Goal: Transaction & Acquisition: Subscribe to service/newsletter

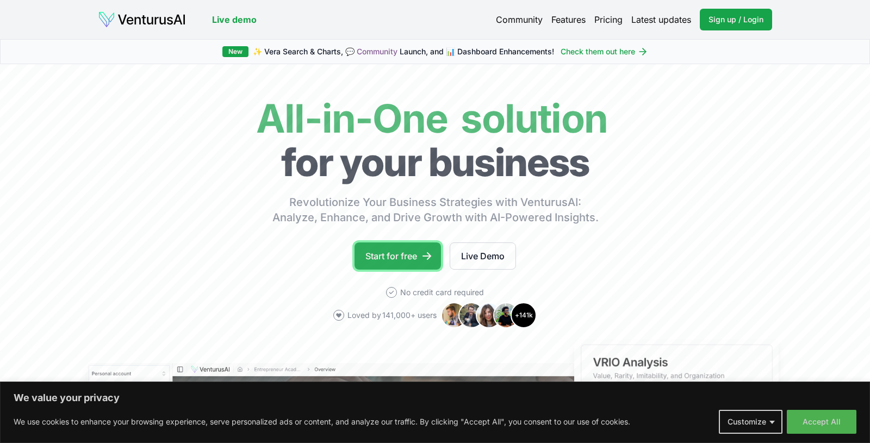
click at [408, 252] on link "Start for free" at bounding box center [398, 256] width 86 height 27
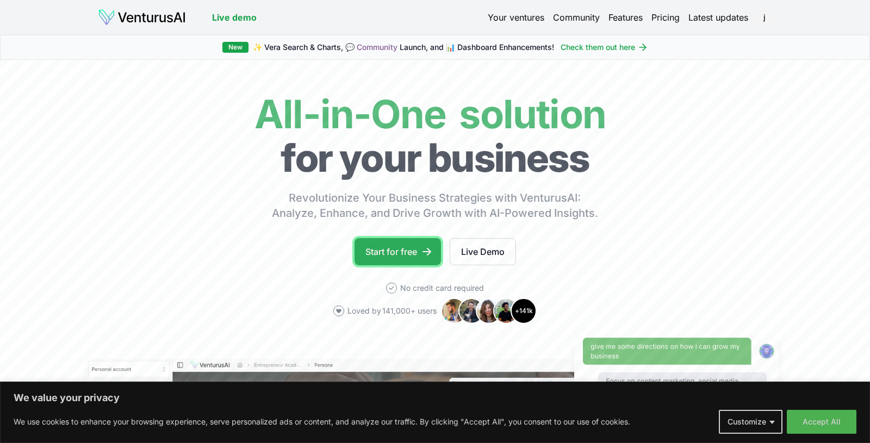
click at [406, 249] on link "Start for free" at bounding box center [398, 251] width 86 height 27
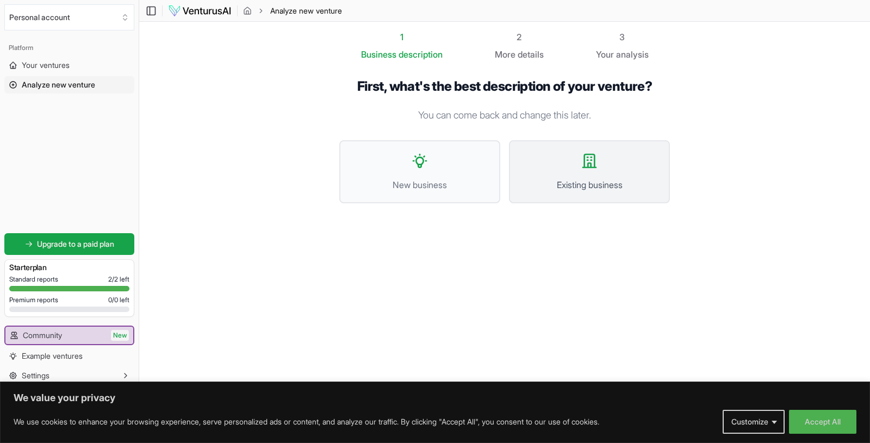
click at [598, 172] on button "Existing business" at bounding box center [589, 171] width 161 height 63
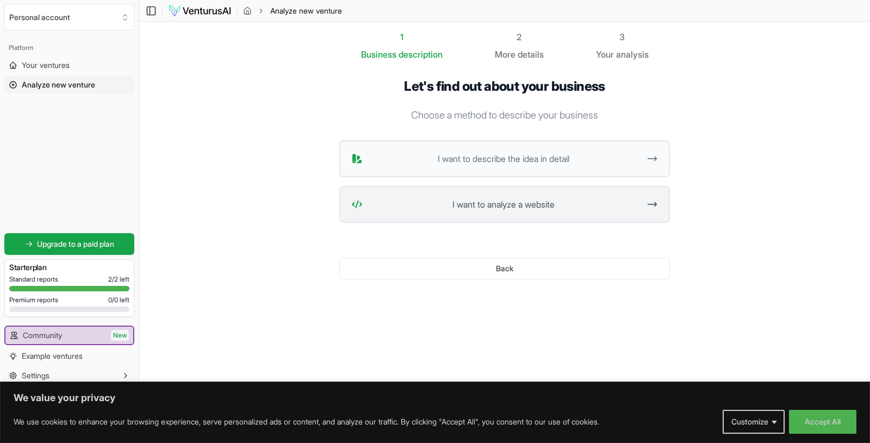
click at [579, 206] on span "I want to analyze a website" at bounding box center [503, 204] width 272 height 13
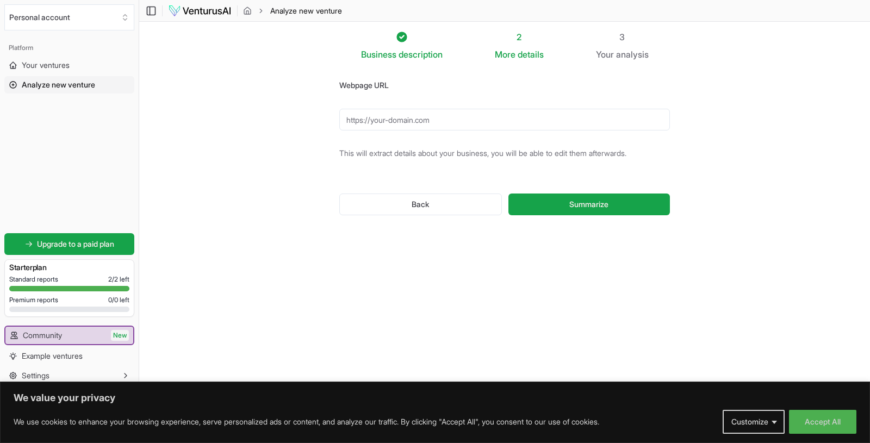
click at [478, 122] on input "Webpage URL" at bounding box center [504, 120] width 331 height 22
type input "https://www.cobalt.io"
click at [598, 202] on span "Summarize" at bounding box center [588, 204] width 39 height 11
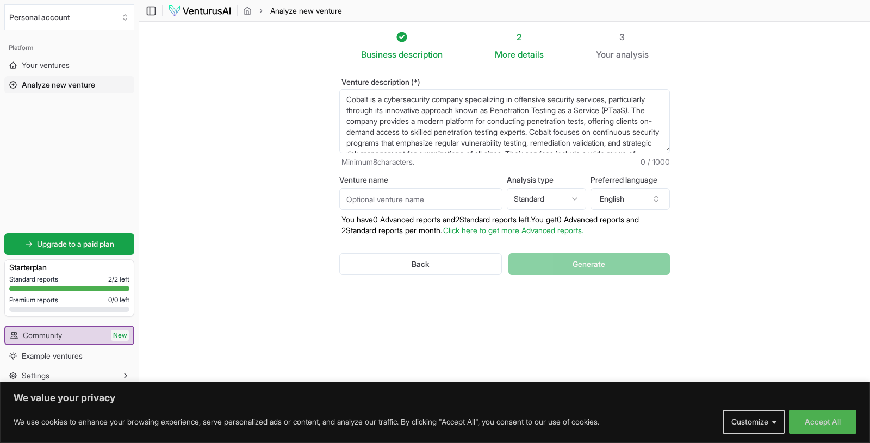
scroll to position [1, 0]
click at [588, 264] on div "Back Generate" at bounding box center [504, 264] width 331 height 57
click at [589, 268] on div "Back Generate" at bounding box center [504, 264] width 331 height 57
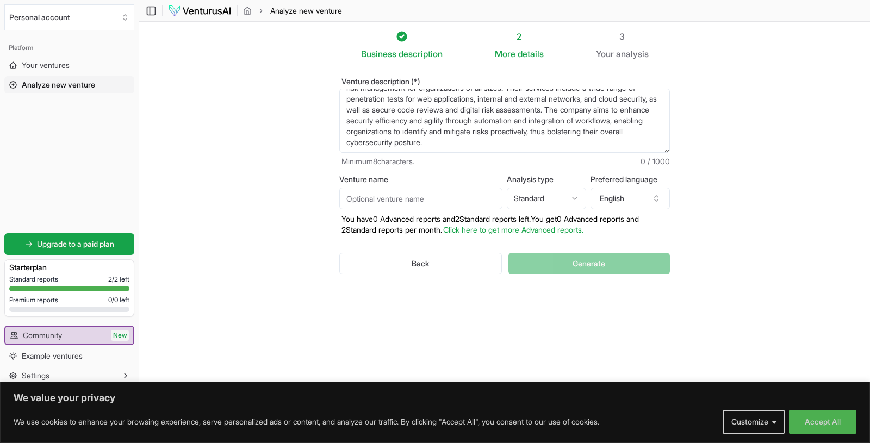
click at [578, 268] on div "Back Generate" at bounding box center [504, 264] width 331 height 57
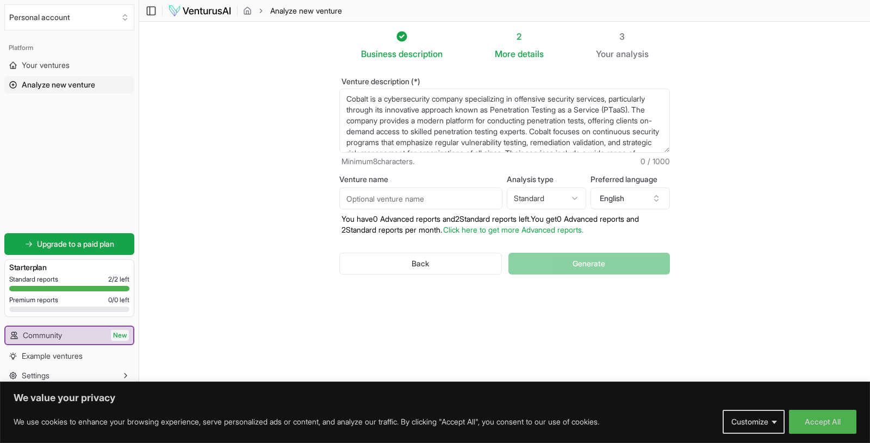
click at [522, 55] on span "details" at bounding box center [531, 53] width 26 height 11
click at [522, 40] on div "2" at bounding box center [519, 36] width 49 height 13
click at [406, 55] on span "description" at bounding box center [421, 54] width 44 height 11
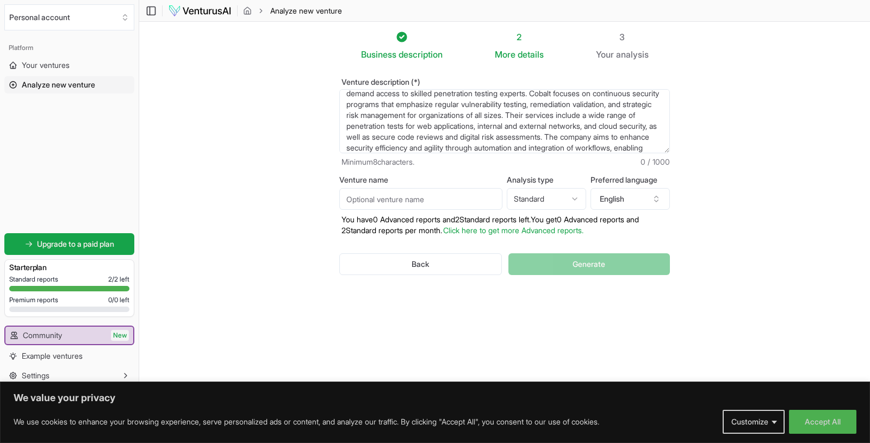
scroll to position [65, 0]
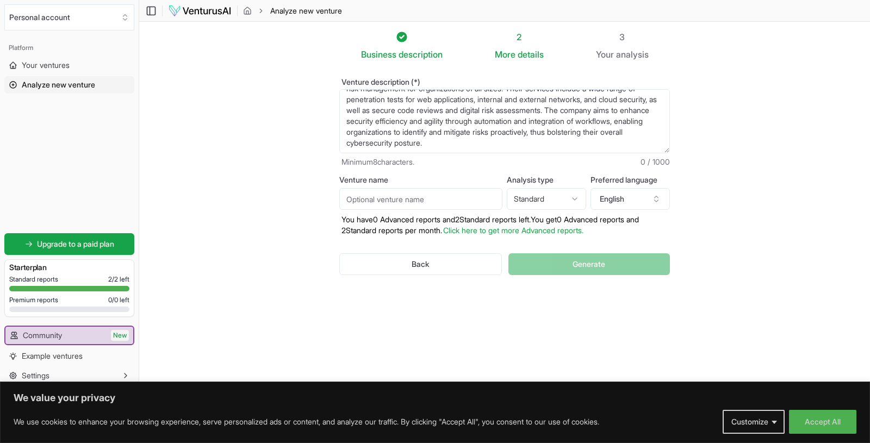
click at [531, 54] on span "details" at bounding box center [531, 54] width 26 height 11
click at [399, 35] on icon at bounding box center [402, 37] width 10 height 10
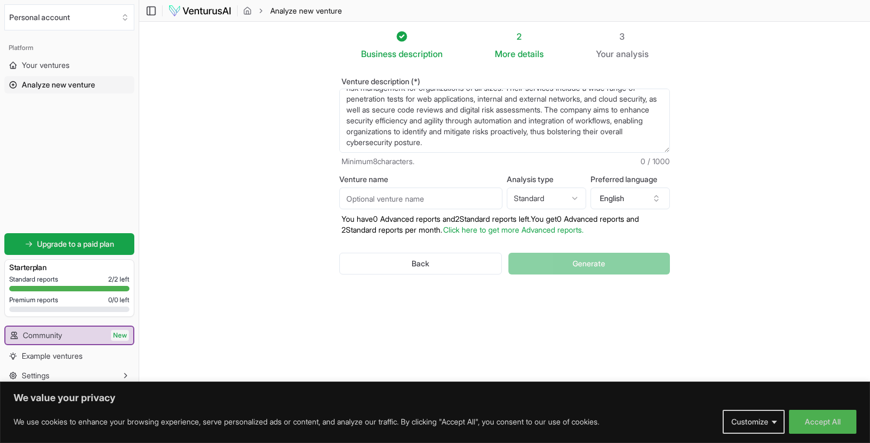
click at [401, 162] on span "Minimum 8 characters." at bounding box center [378, 161] width 73 height 11
click at [401, 164] on span "Minimum 8 characters." at bounding box center [378, 161] width 73 height 11
click at [400, 160] on span "Minimum 8 characters." at bounding box center [378, 161] width 73 height 11
click at [387, 199] on input "Venture name" at bounding box center [420, 199] width 163 height 22
type input "AI Driven Pentesting"
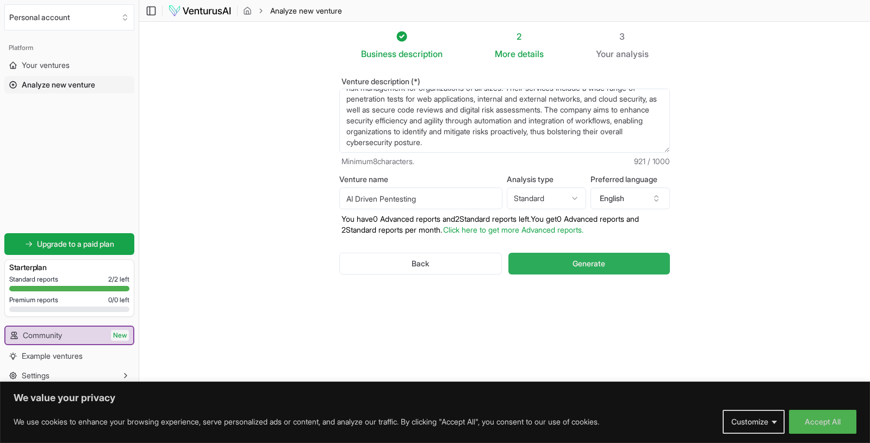
click at [555, 263] on button "Generate" at bounding box center [590, 264] width 162 height 22
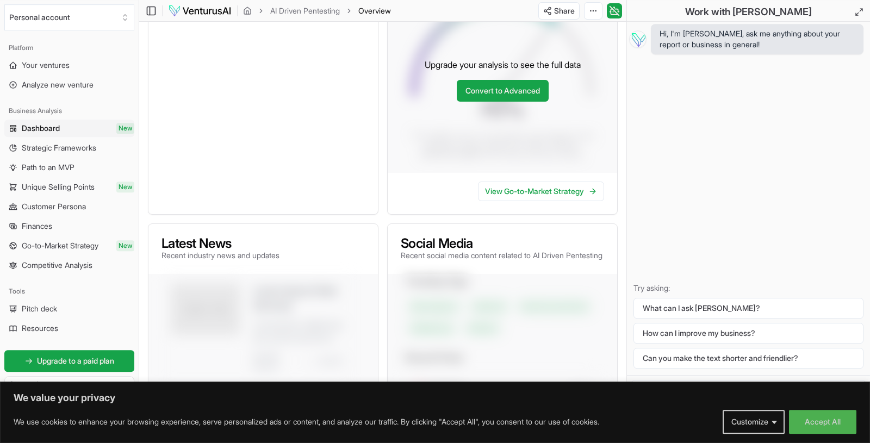
scroll to position [259, 0]
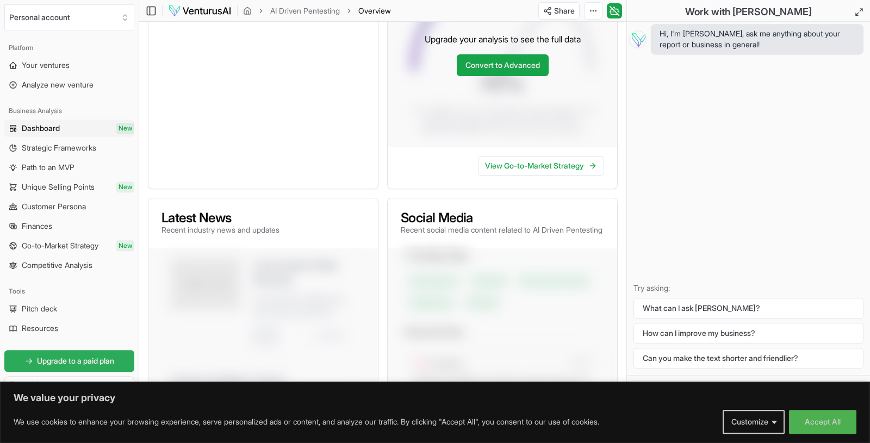
click at [102, 361] on span "Upgrade to a paid plan" at bounding box center [75, 361] width 77 height 11
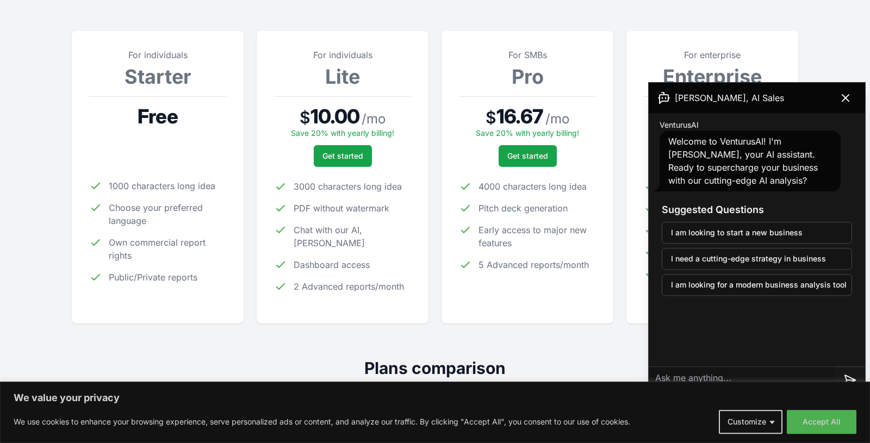
scroll to position [139, 0]
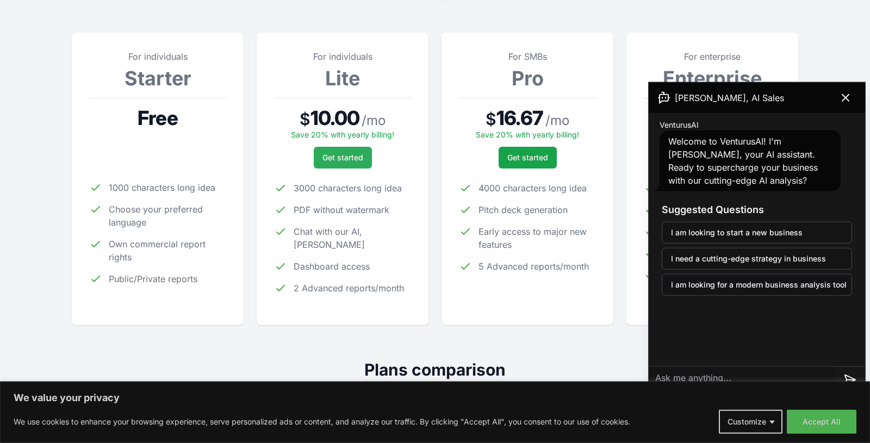
click at [348, 154] on span "Get started" at bounding box center [343, 157] width 41 height 11
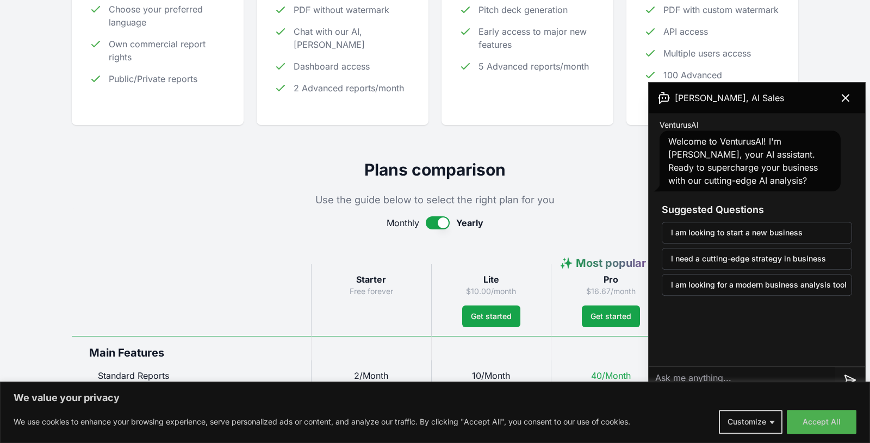
scroll to position [340, 0]
click at [400, 225] on span "Monthly" at bounding box center [403, 222] width 33 height 13
click at [445, 222] on button "button" at bounding box center [438, 222] width 24 height 13
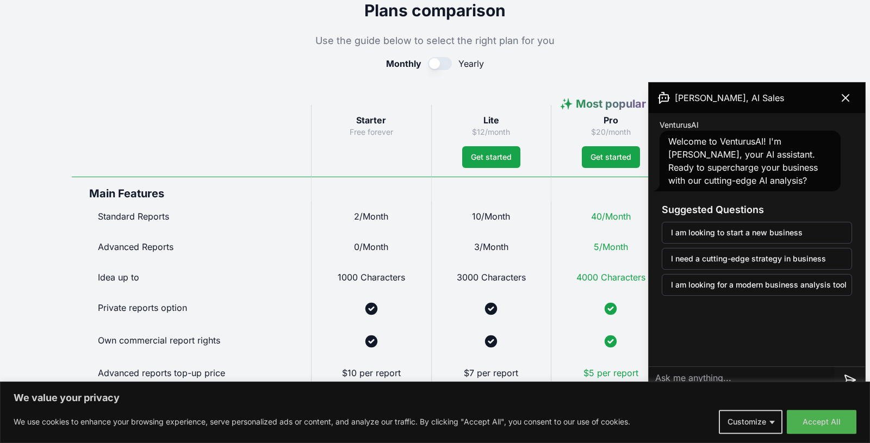
scroll to position [576, 0]
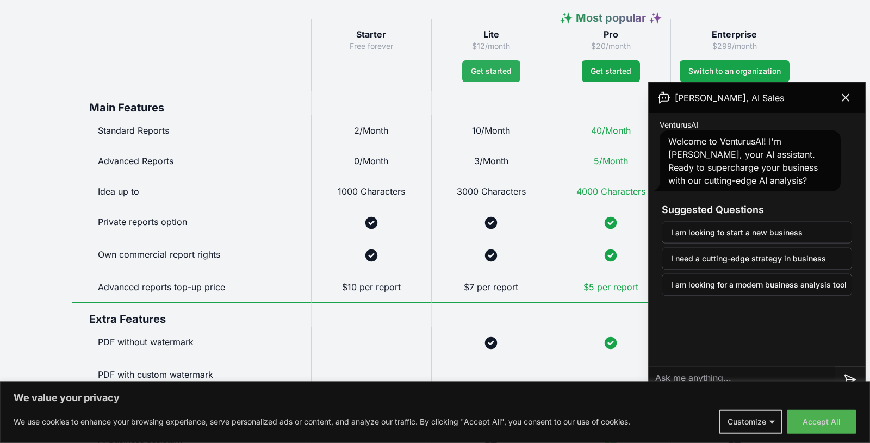
click at [491, 69] on span "Get started" at bounding box center [491, 71] width 41 height 11
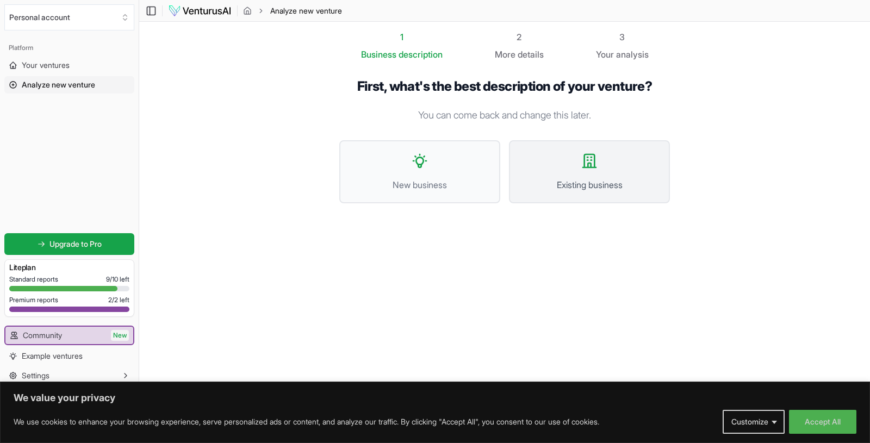
click at [598, 186] on span "Existing business" at bounding box center [589, 184] width 137 height 13
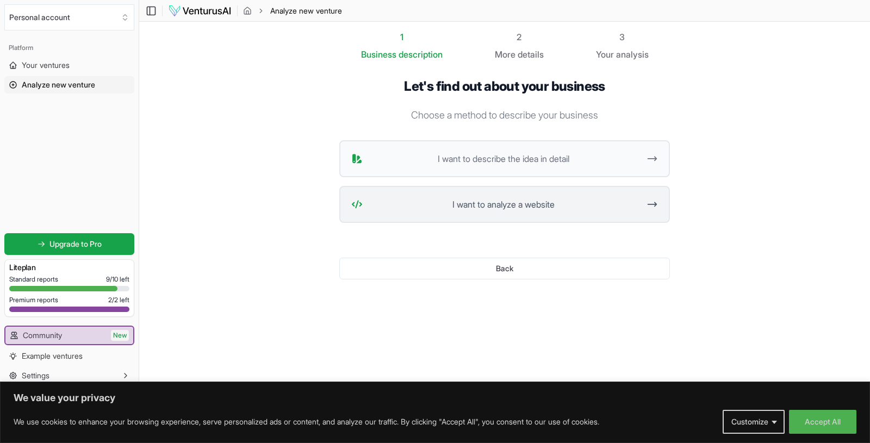
click at [556, 206] on span "I want to analyze a website" at bounding box center [503, 204] width 272 height 13
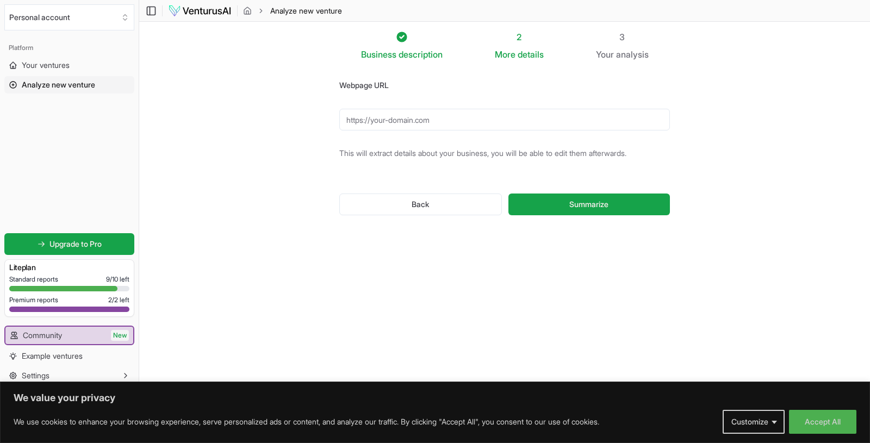
click at [450, 121] on input "Webpage URL" at bounding box center [504, 120] width 331 height 22
type input "https://www,cobalt.io"
click at [588, 209] on span "Summarize" at bounding box center [588, 204] width 39 height 11
